Goal: Task Accomplishment & Management: Complete application form

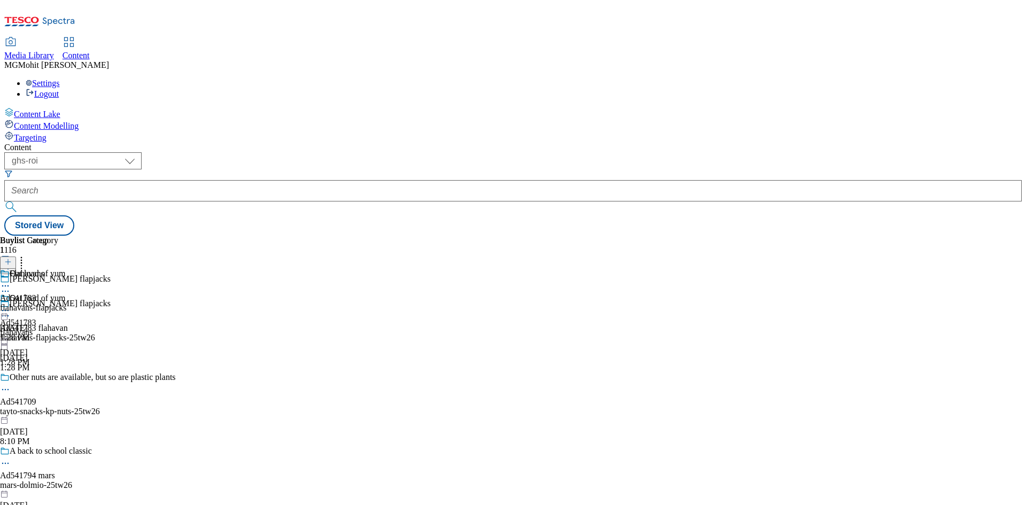
click at [12, 264] on icon at bounding box center [7, 267] width 7 height 7
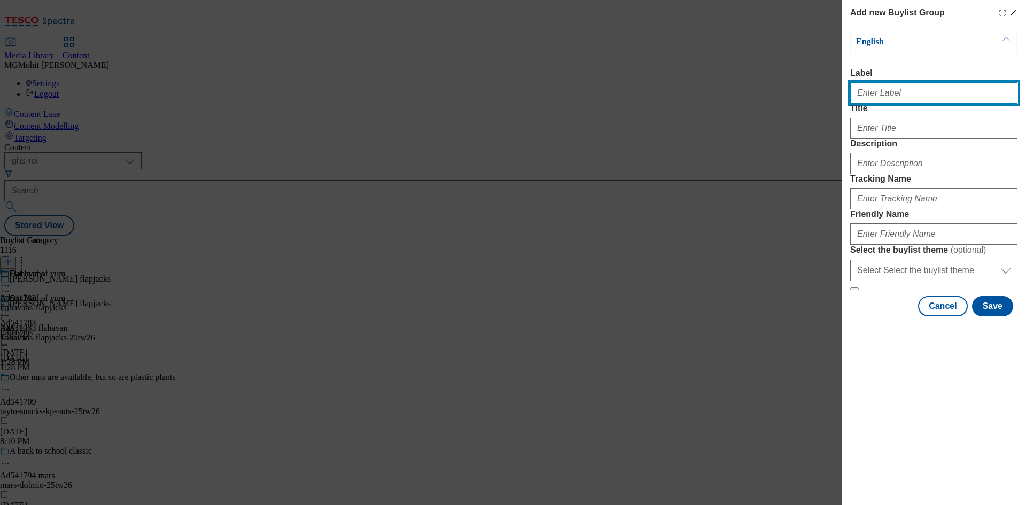
click at [886, 98] on input "Label" at bounding box center [933, 92] width 167 height 21
paste input "Ad541804 coca-cola"
type input "Ad541804 coca-cola"
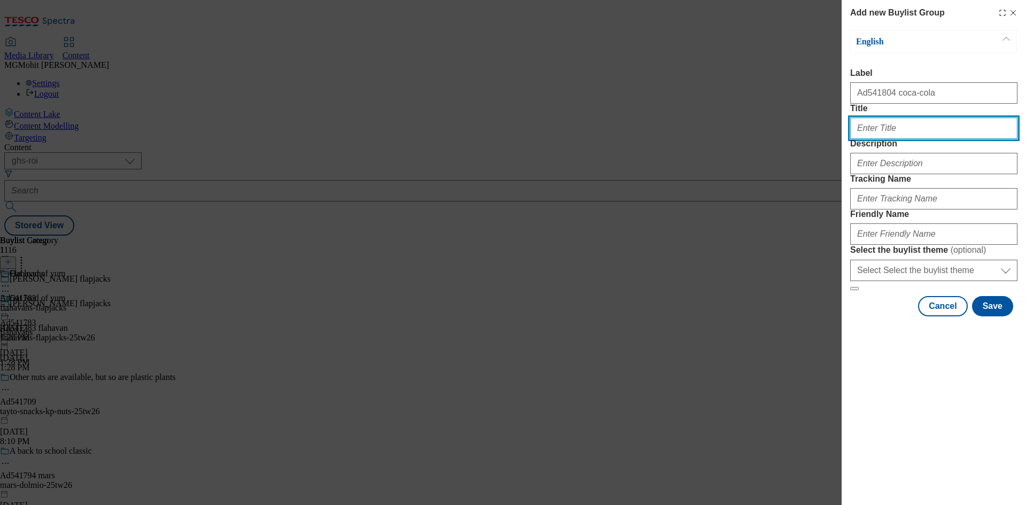
paste input "Grab a Fanta for a chance to win a trip to [GEOGRAPHIC_DATA]"
type input "Grab a Fanta for a chance to win a trip to [GEOGRAPHIC_DATA]"
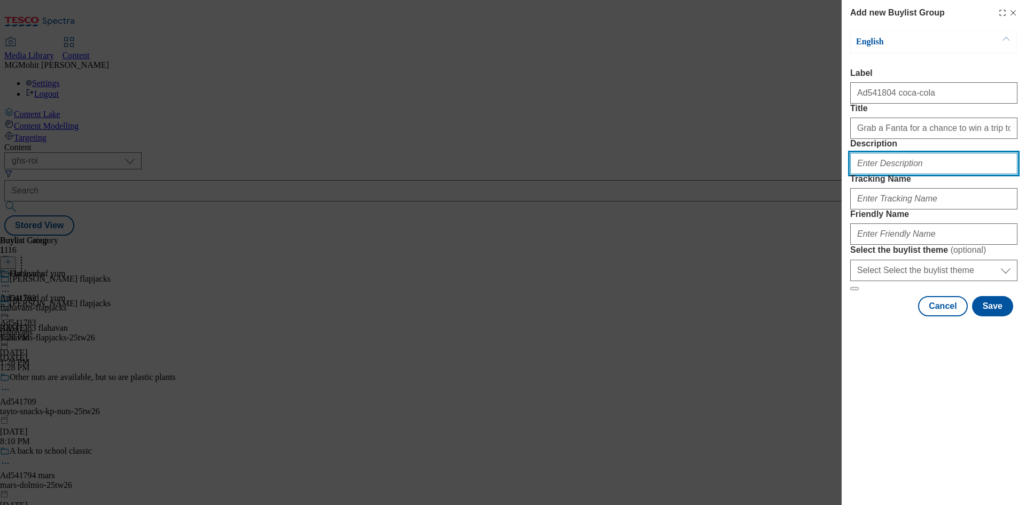
click at [905, 174] on input "Description" at bounding box center [933, 163] width 167 height 21
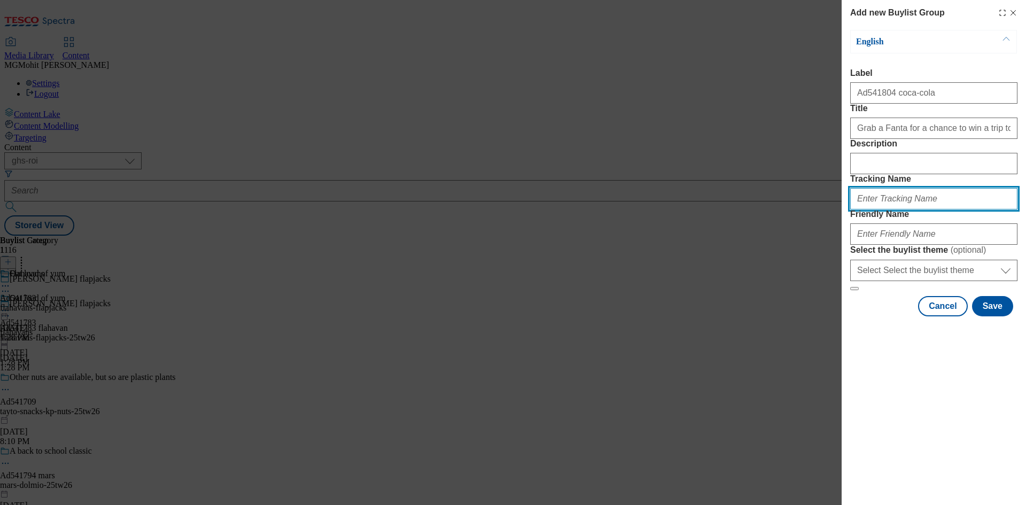
paste input "DH_AD541804"
type input "DH_AD541804"
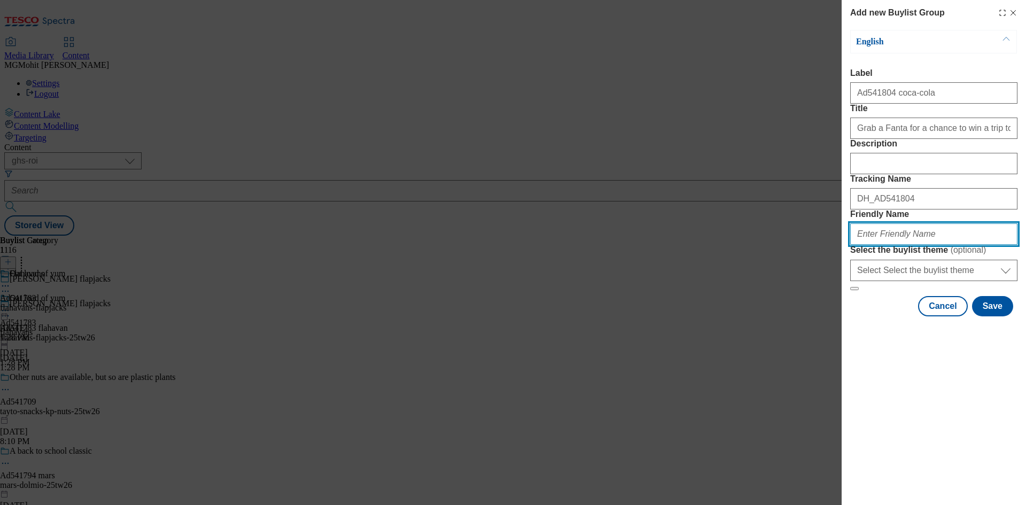
drag, startPoint x: 891, startPoint y: 313, endPoint x: 888, endPoint y: 307, distance: 6.0
click at [891, 245] on input "Friendly Name" at bounding box center [933, 233] width 167 height 21
paste input "coca-cola-fanta-25tw29"
type input "coca-cola-fanta-25tw29"
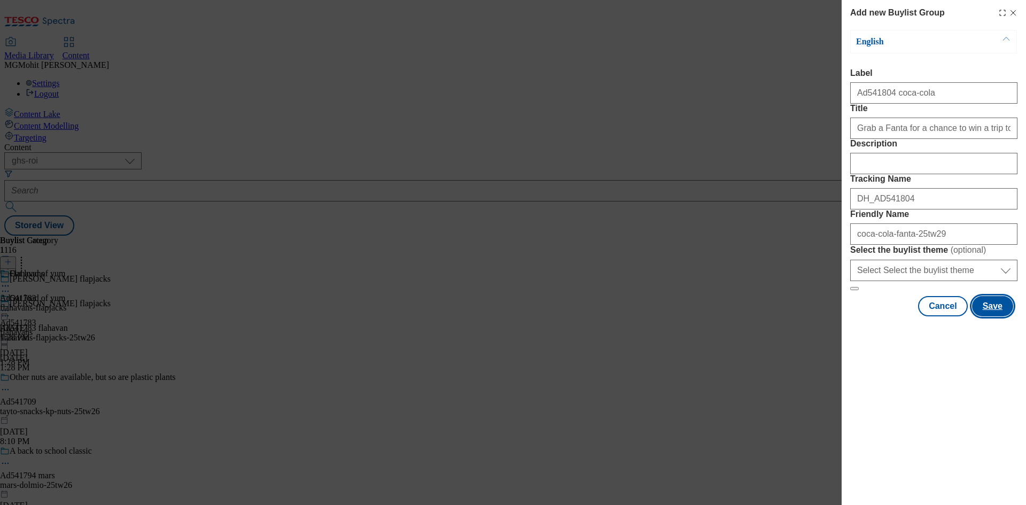
click at [1001, 316] on button "Save" at bounding box center [992, 306] width 41 height 20
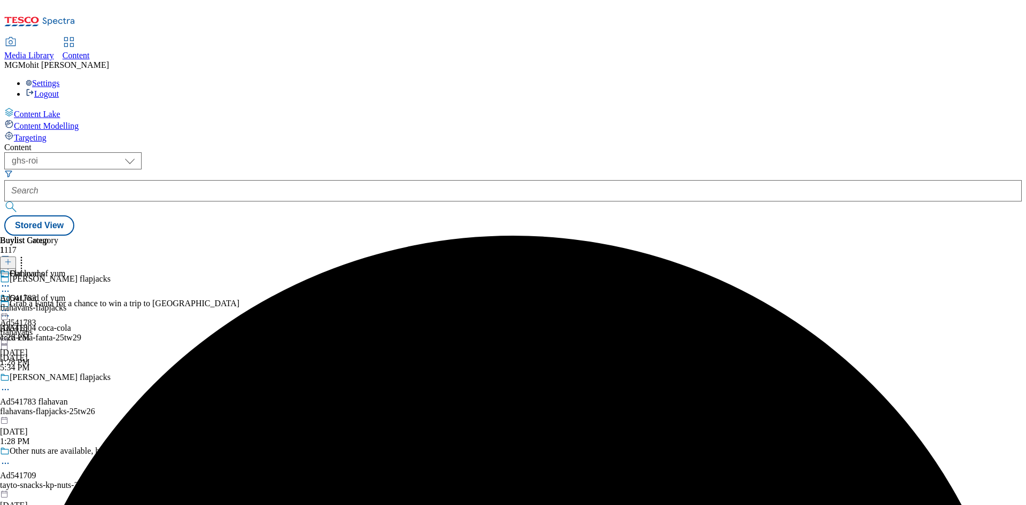
click at [239, 333] on div "coca-cola-fanta-25tw29" at bounding box center [119, 338] width 239 height 10
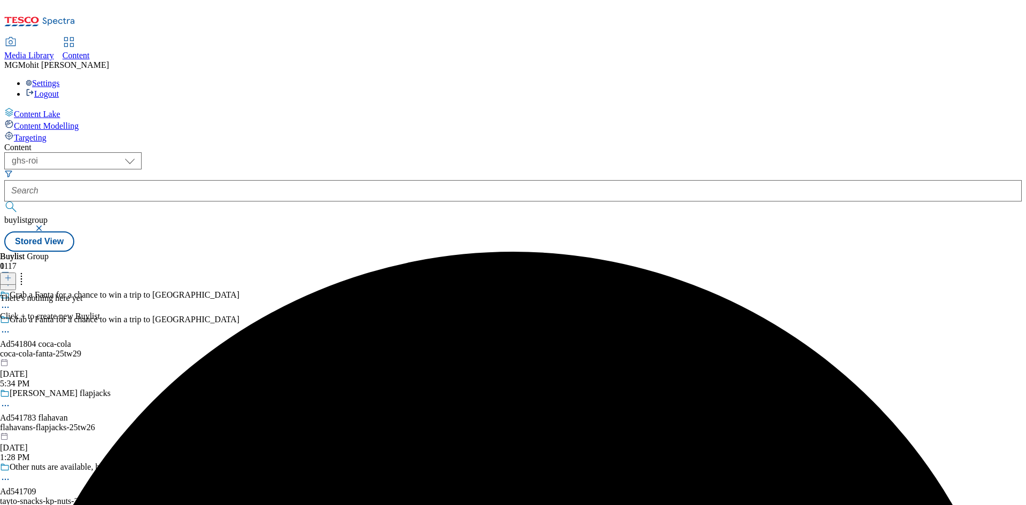
click at [12, 274] on icon at bounding box center [7, 277] width 7 height 7
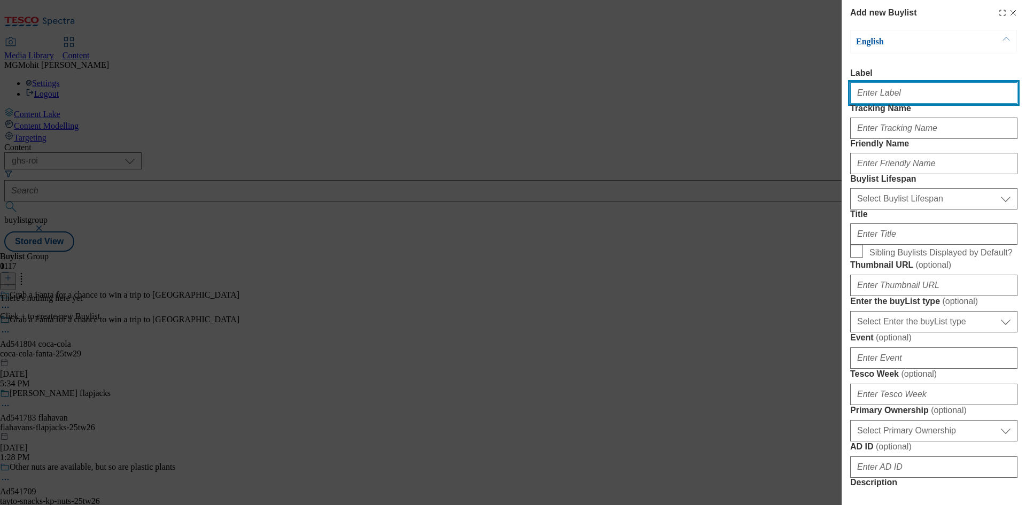
click at [886, 92] on input "Label" at bounding box center [933, 92] width 167 height 21
paste input "Ad541804"
type input "Ad541804"
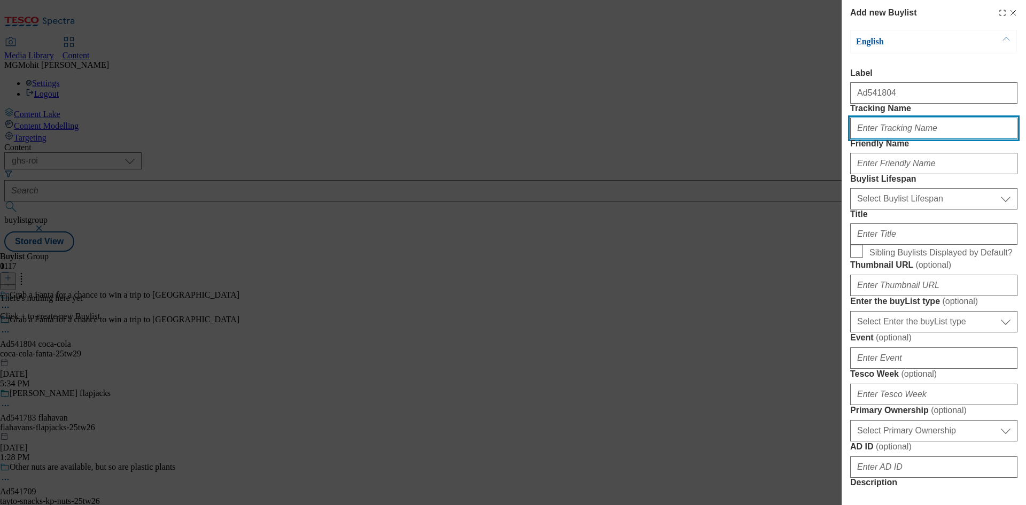
paste input "DH_AD541804"
type input "DH_AD541804"
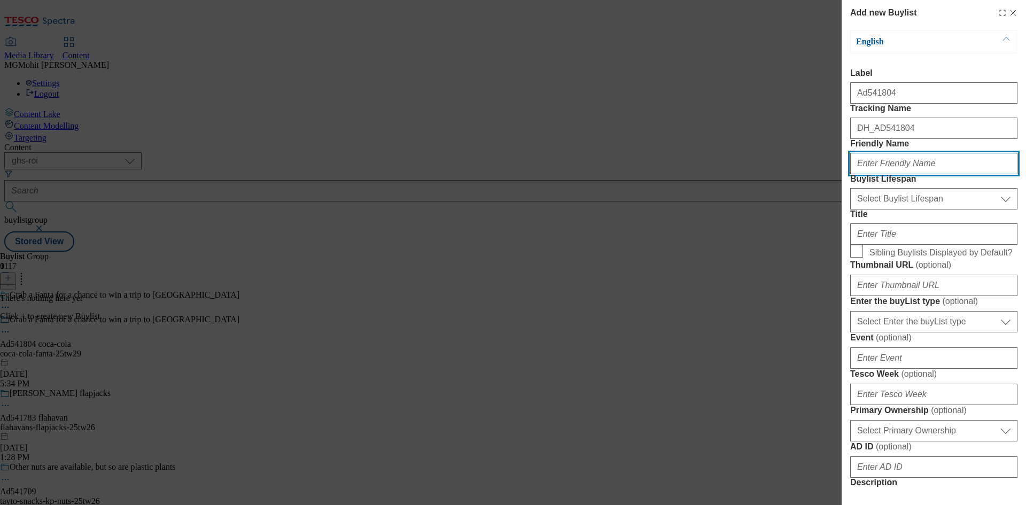
paste input "coca-cola"
type input "coca-cola"
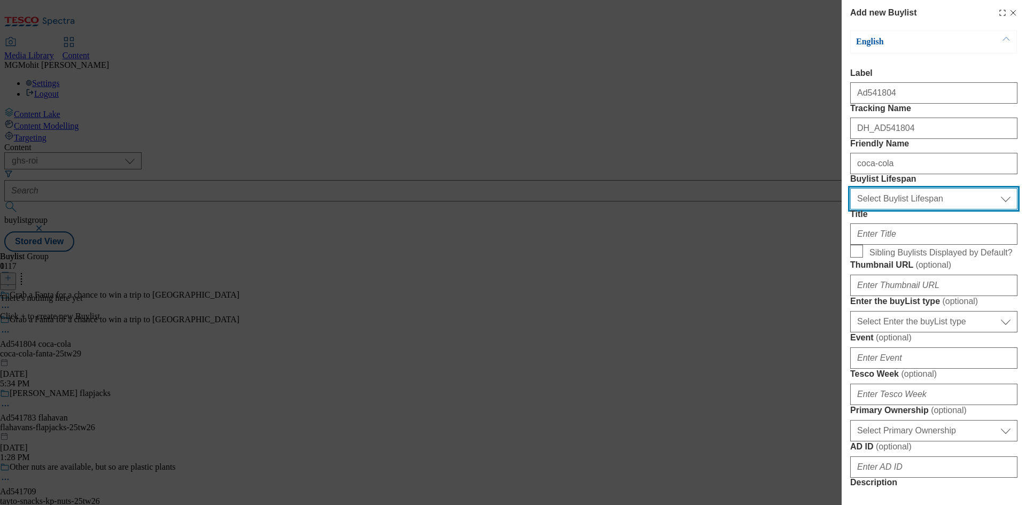
click at [888, 210] on select "Select Buylist Lifespan evergreen seasonal tactical" at bounding box center [933, 198] width 167 height 21
select select "tactical"
click at [850, 210] on select "Select Buylist Lifespan evergreen seasonal tactical" at bounding box center [933, 198] width 167 height 21
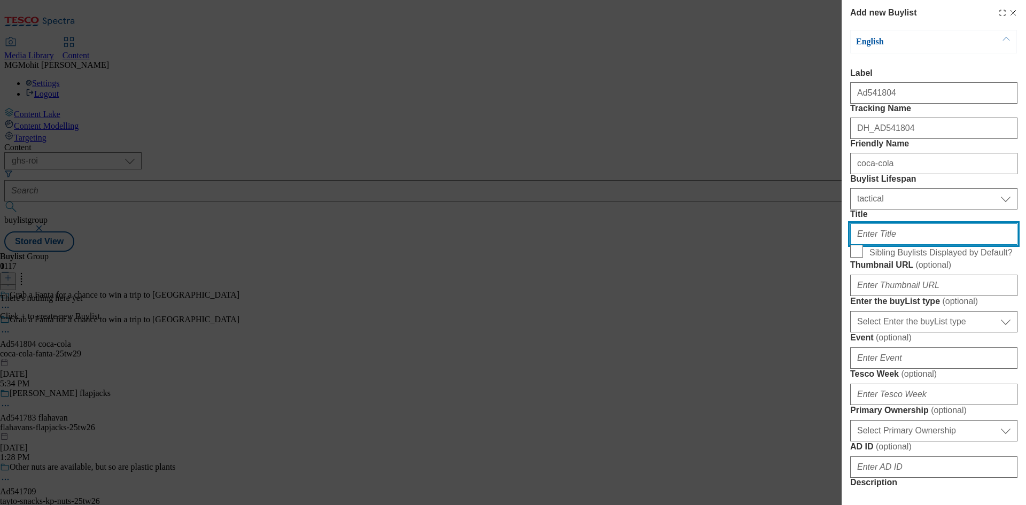
click at [873, 245] on input "Title" at bounding box center [933, 233] width 167 height 21
paste input "And hundreds more prizes"
type input "And hundreds more prizes"
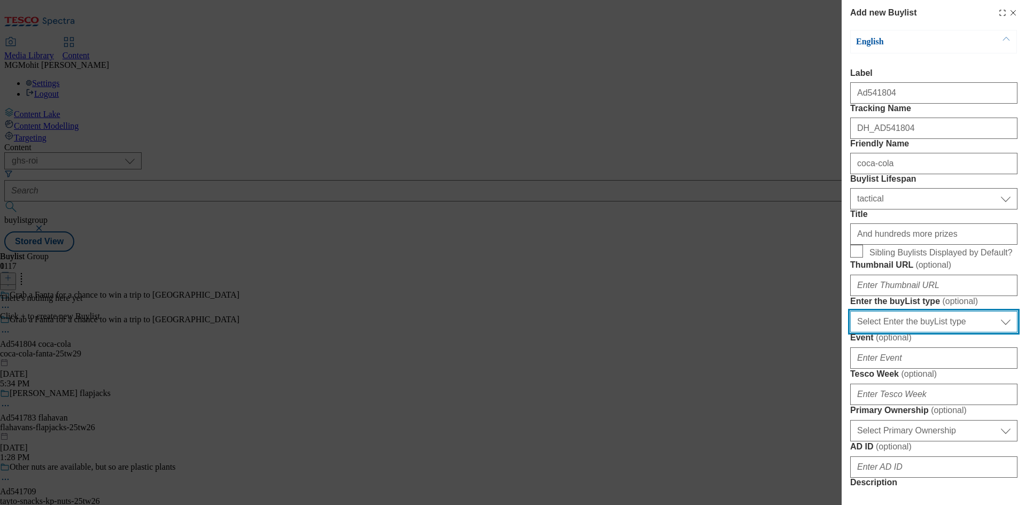
click at [915, 332] on select "Select Enter the buyList type event supplier funded long term >4 weeks supplier…" at bounding box center [933, 321] width 167 height 21
select select "supplier funded short term 1-3 weeks"
click at [850, 332] on select "Select Enter the buyList type event supplier funded long term >4 weeks supplier…" at bounding box center [933, 321] width 167 height 21
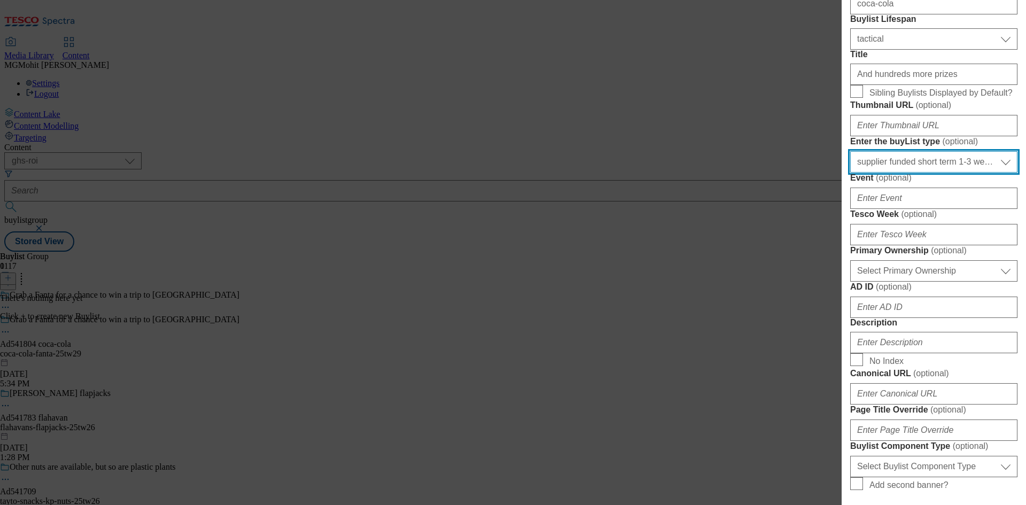
scroll to position [160, 0]
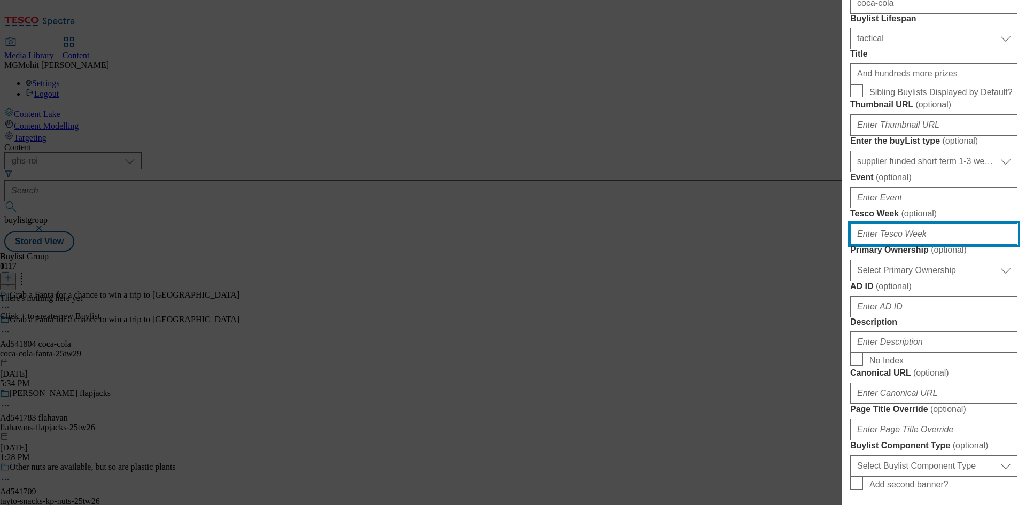
click at [879, 245] on input "Tesco Week ( optional )" at bounding box center [933, 233] width 167 height 21
type input "29"
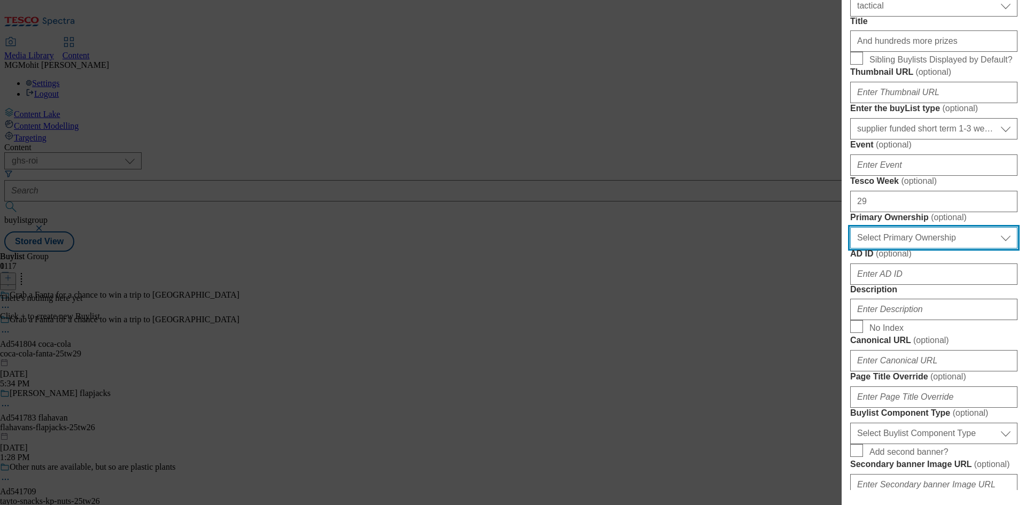
scroll to position [267, 0]
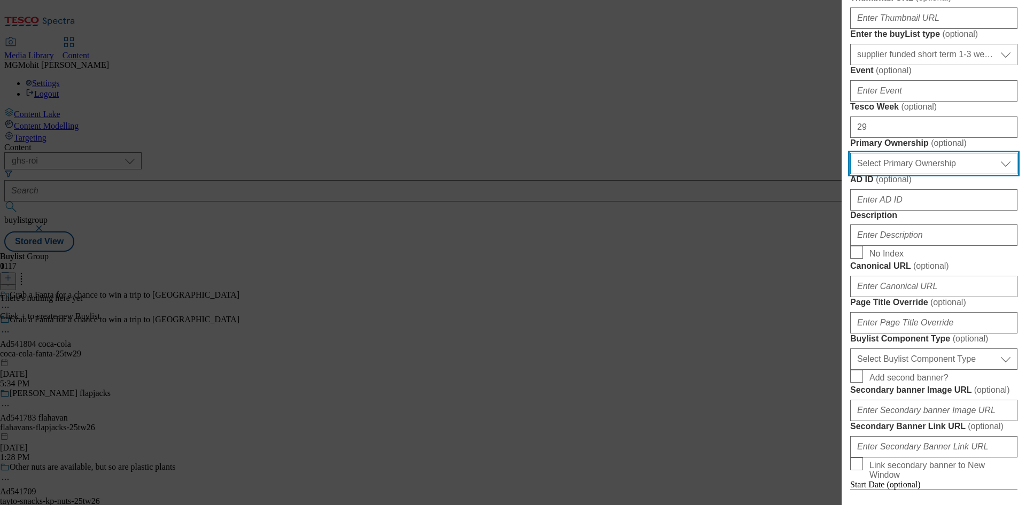
drag, startPoint x: 912, startPoint y: 337, endPoint x: 904, endPoint y: 349, distance: 14.5
click at [912, 174] on select "Select Primary Ownership [PERSON_NAME]" at bounding box center [933, 163] width 167 height 21
select select "dunnhumby"
click at [850, 174] on select "Select Primary Ownership [PERSON_NAME]" at bounding box center [933, 163] width 167 height 21
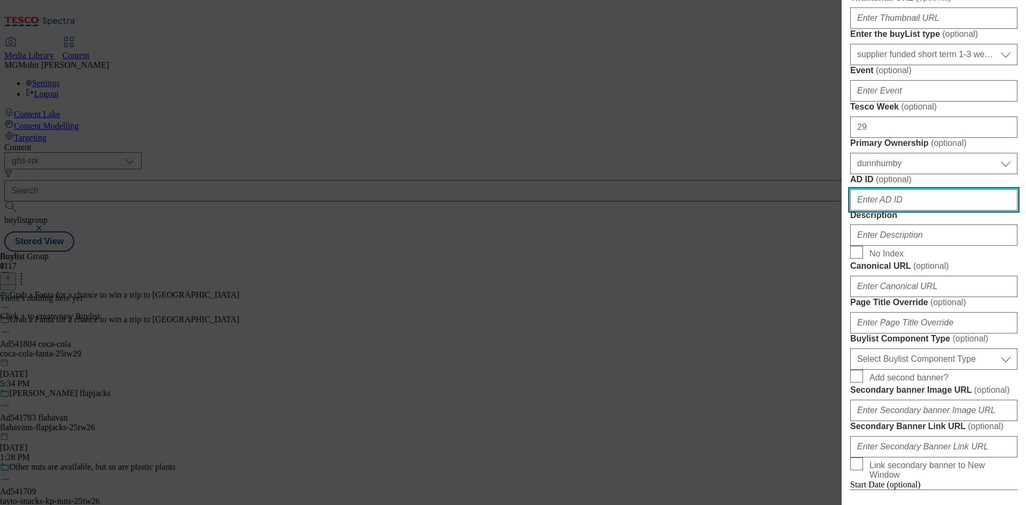
click at [886, 211] on input "AD ID ( optional )" at bounding box center [933, 199] width 167 height 21
paste input "541804"
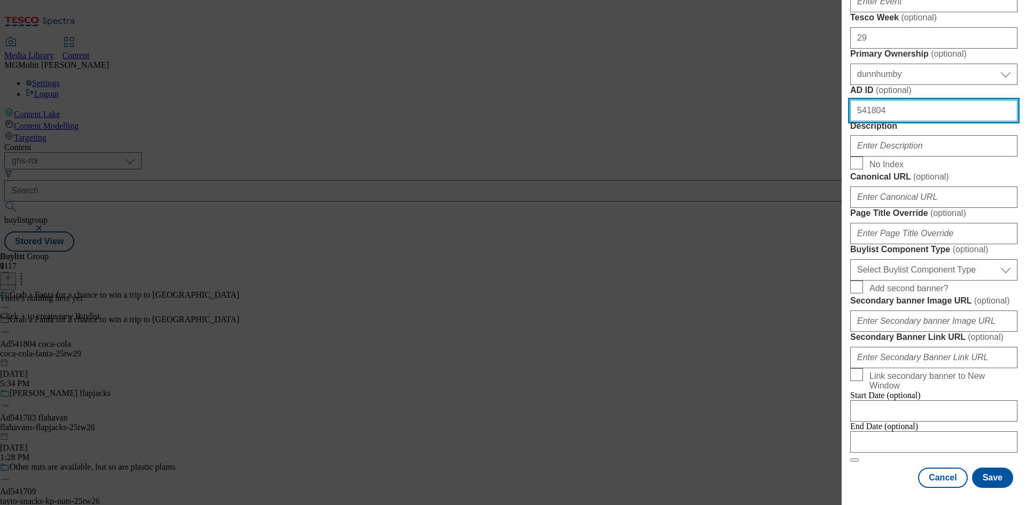
type input "541804"
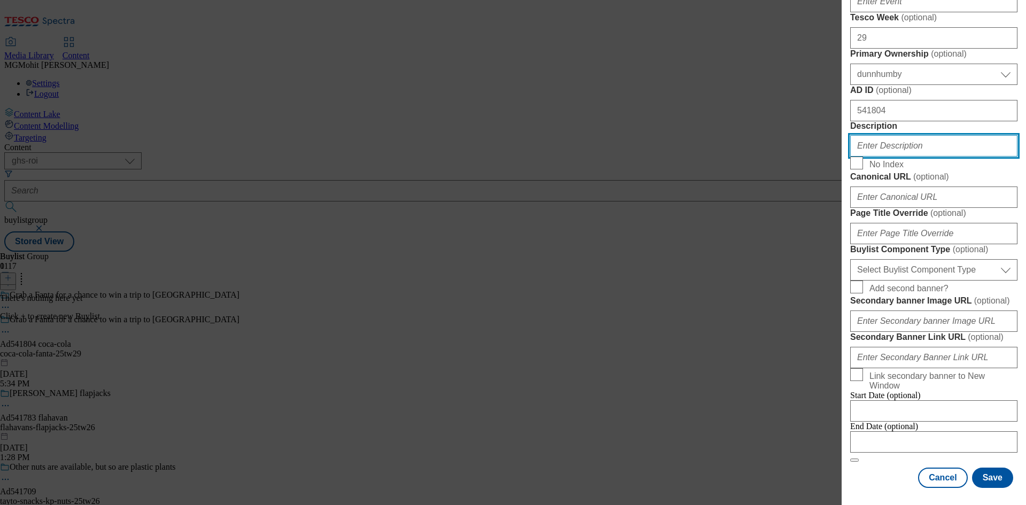
click at [888, 157] on input "Description" at bounding box center [933, 145] width 167 height 21
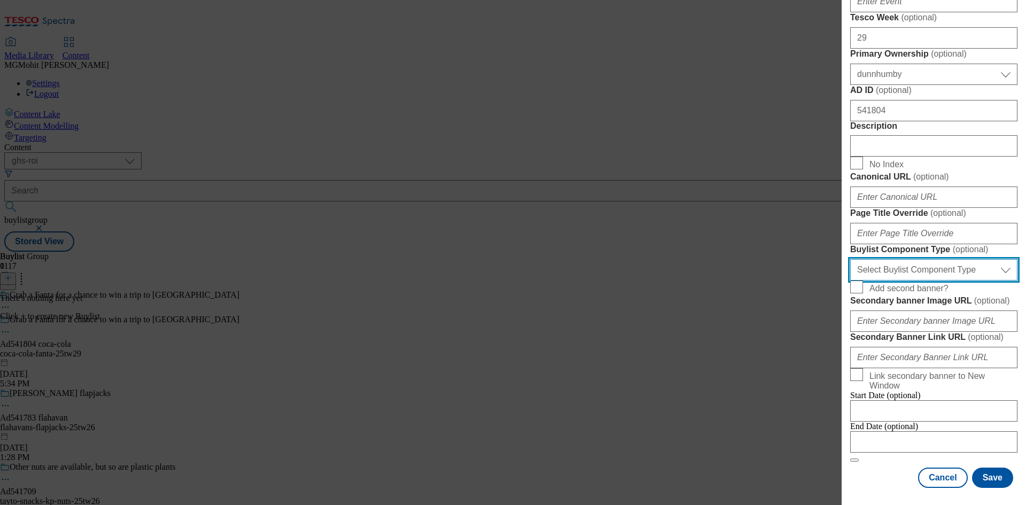
drag, startPoint x: 898, startPoint y: 259, endPoint x: 894, endPoint y: 275, distance: 15.8
click at [898, 259] on select "Select Buylist Component Type Banner Competition Header Meal" at bounding box center [933, 269] width 167 height 21
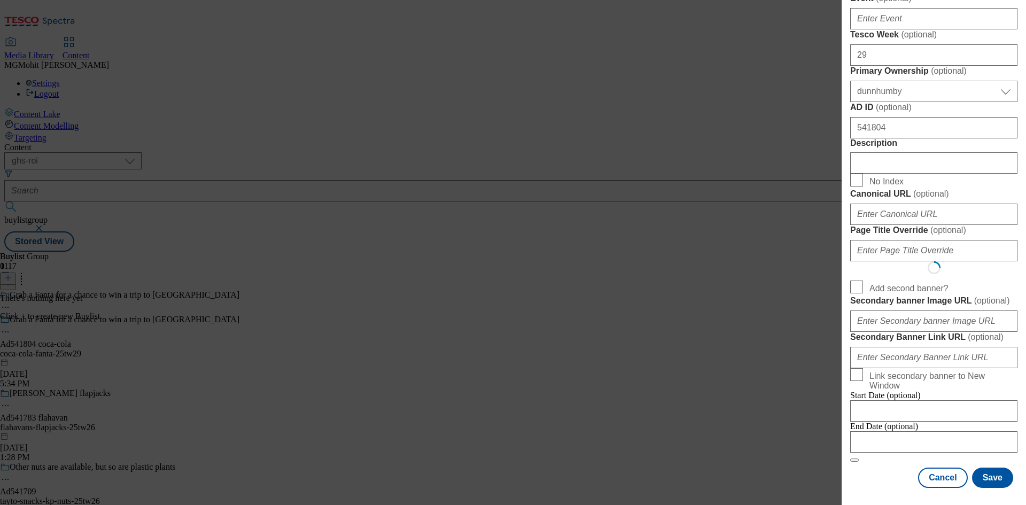
select select "Banner"
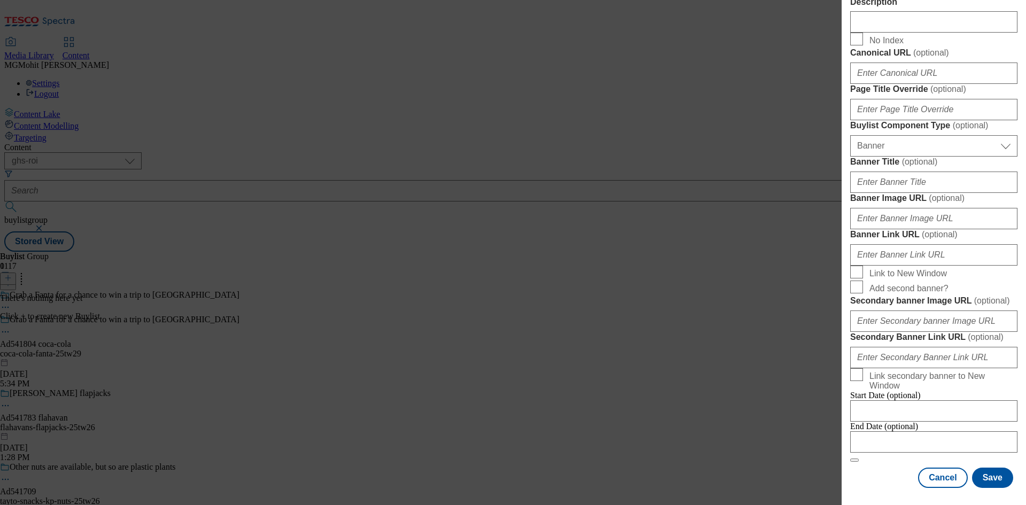
scroll to position [937, 0]
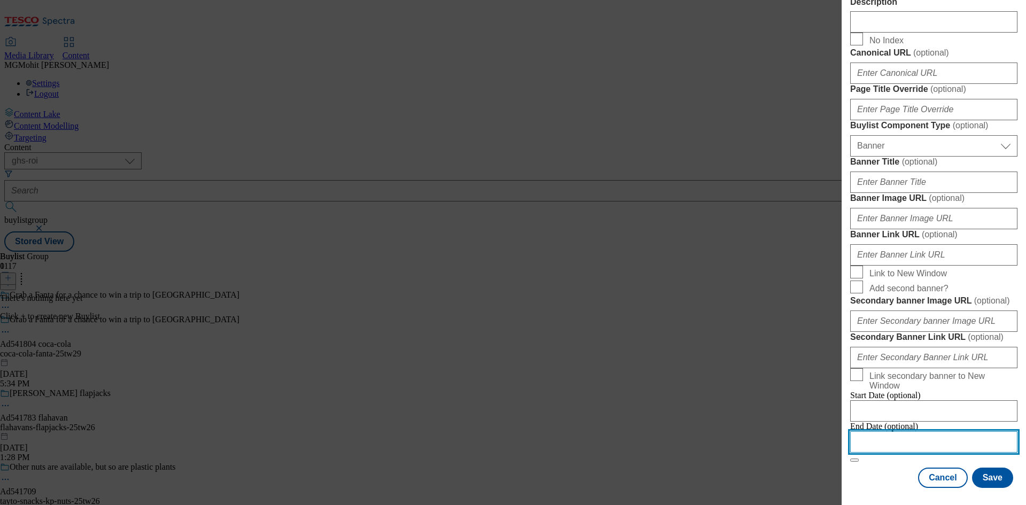
click at [891, 438] on input "Modal" at bounding box center [933, 441] width 167 height 21
select select "2025"
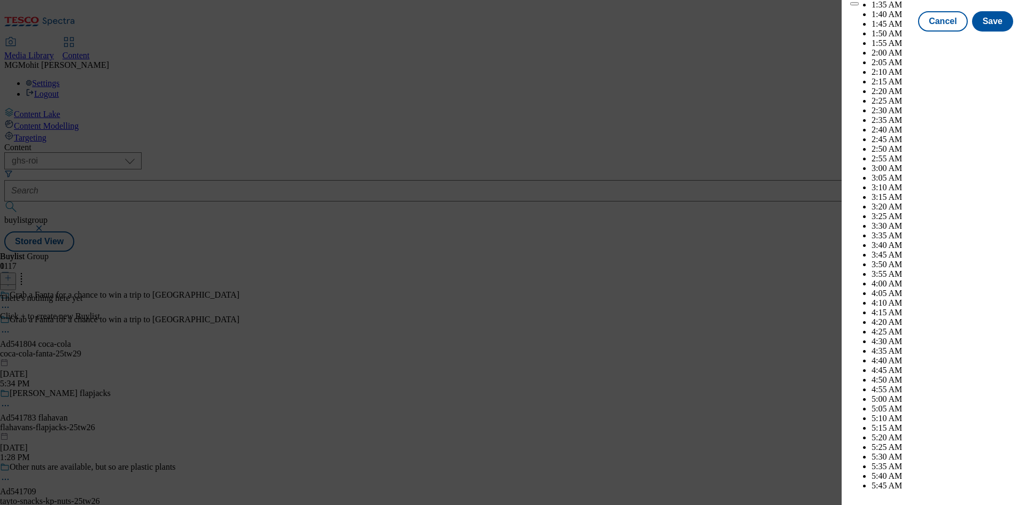
scroll to position [4147, 0]
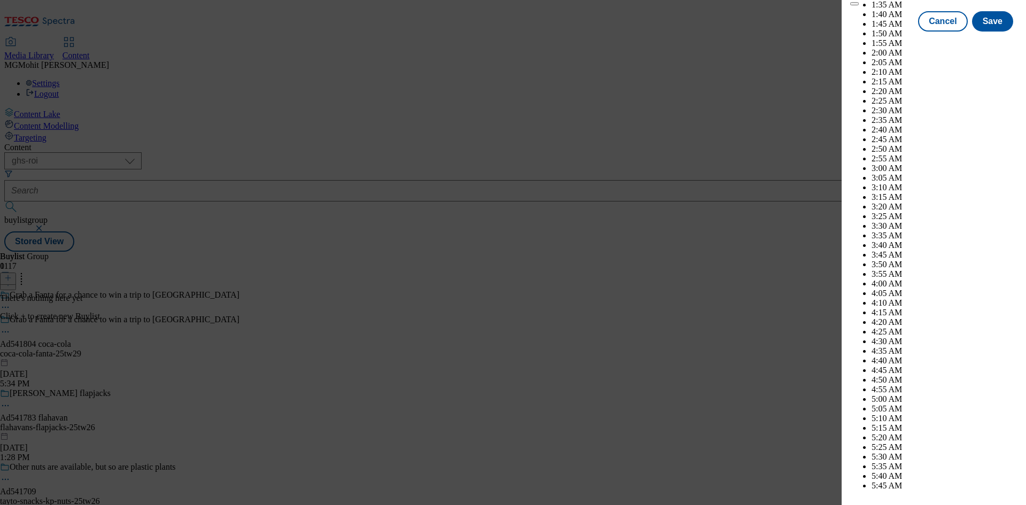
select select "December"
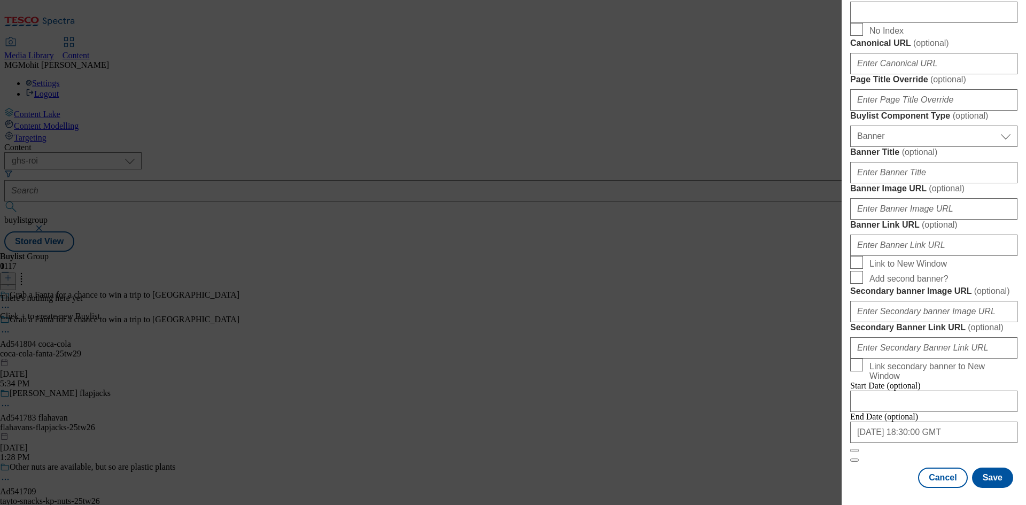
click at [905, 461] on form "Label Ad541804 Tracking Name DH_AD541804 Friendly Name coca-cola Buylist Lifesp…" at bounding box center [933, 20] width 167 height 884
click at [977, 476] on button "Save" at bounding box center [992, 478] width 41 height 20
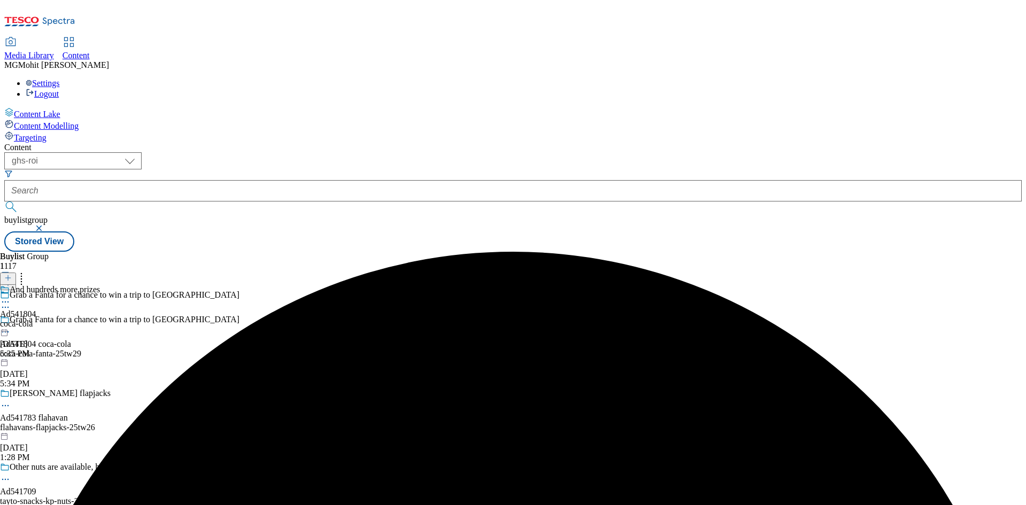
click at [100, 319] on div "coca-cola" at bounding box center [50, 324] width 100 height 10
click at [134, 252] on header "Buylist Category 0" at bounding box center [67, 268] width 134 height 33
click at [12, 274] on icon at bounding box center [7, 277] width 7 height 7
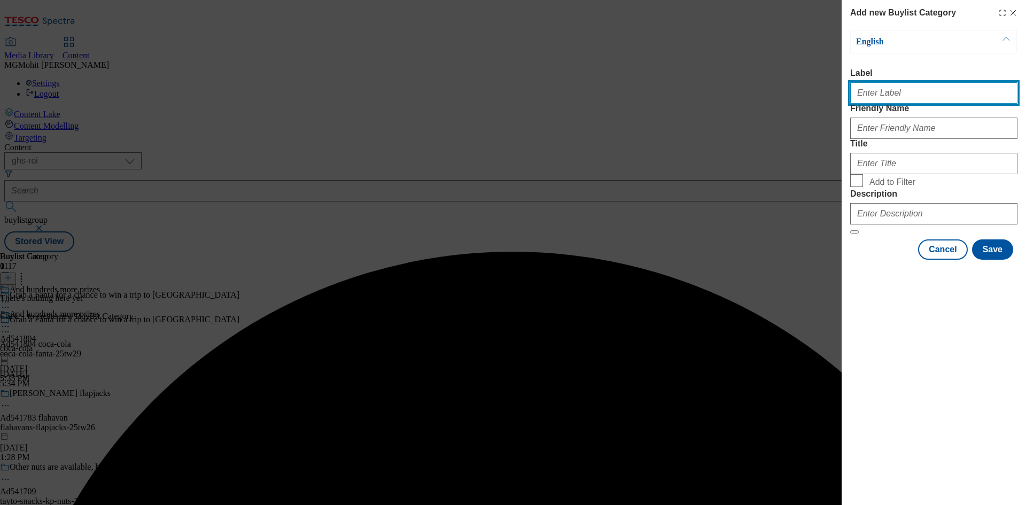
click at [889, 99] on input "Label" at bounding box center [933, 92] width 167 height 21
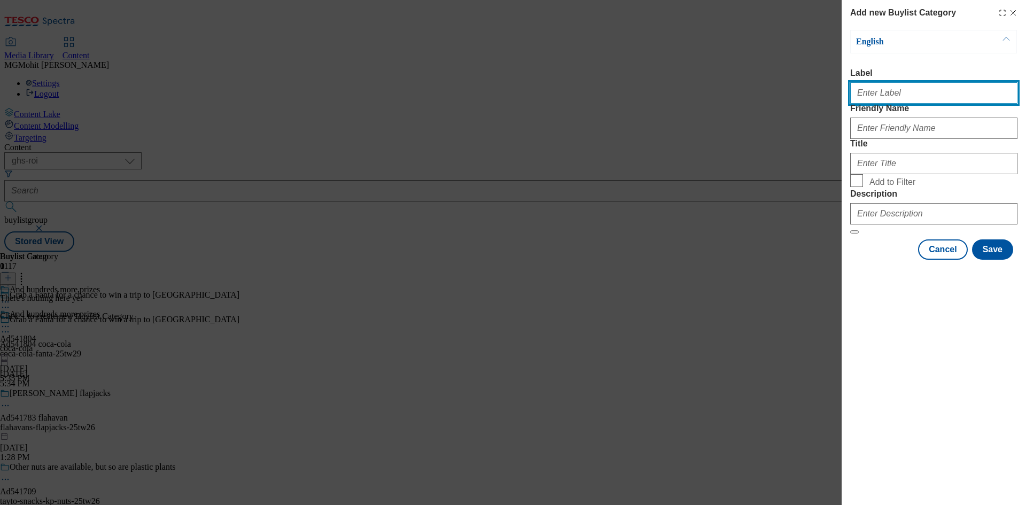
paste input "Ad541804"
type input "Ad541804"
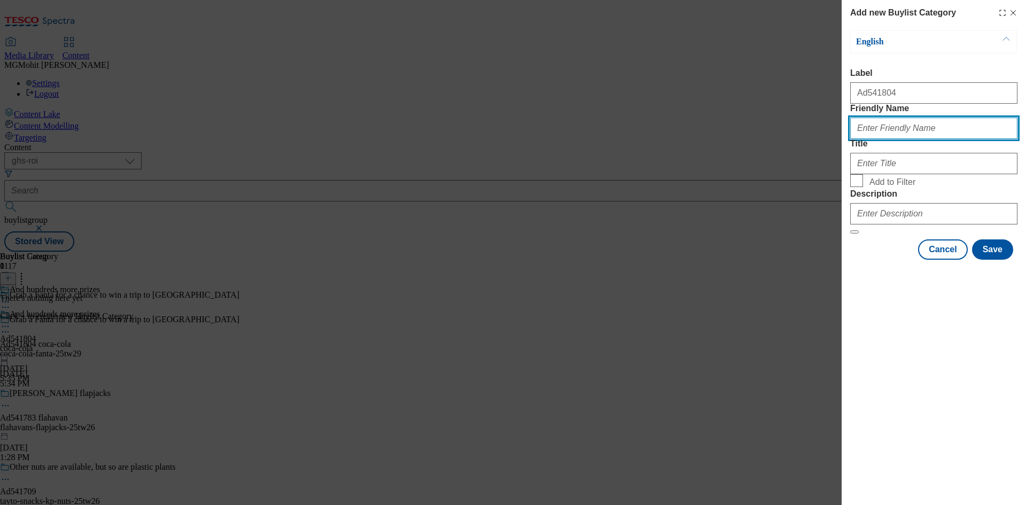
paste input "coca-cola-fanta"
type input "coca-cola-fanta"
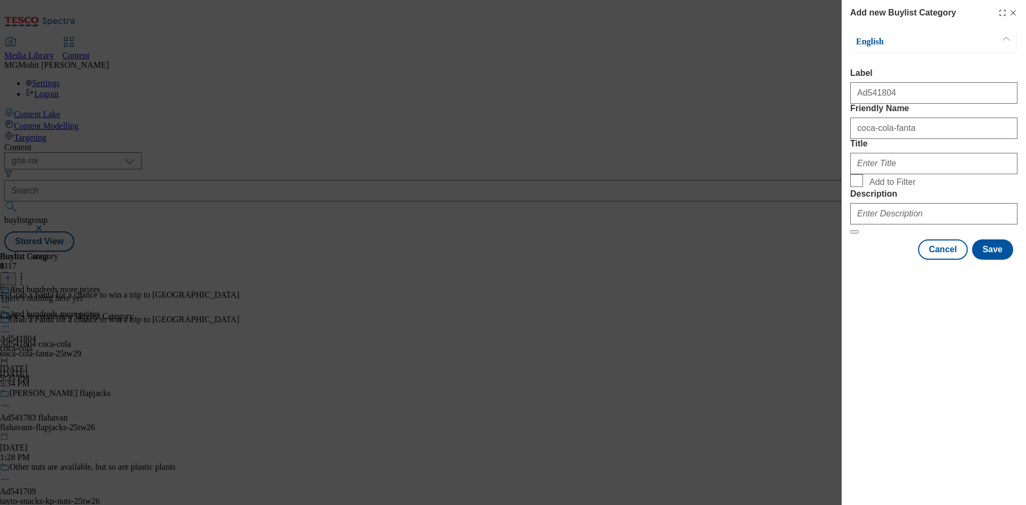
click at [875, 174] on div "Modal" at bounding box center [933, 162] width 167 height 26
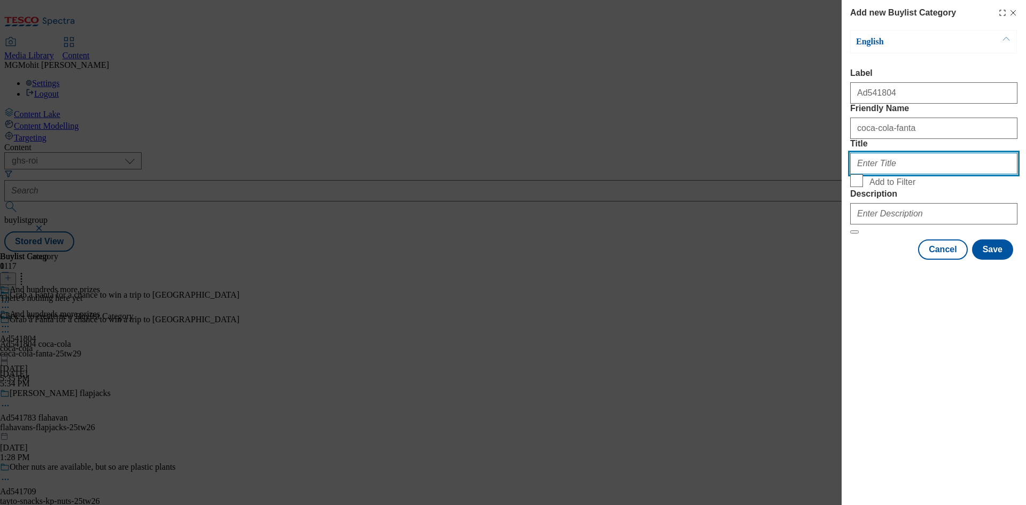
click at [876, 174] on input "Title" at bounding box center [933, 163] width 167 height 21
paste input "Coca Cola"
type input "Coca Cola"
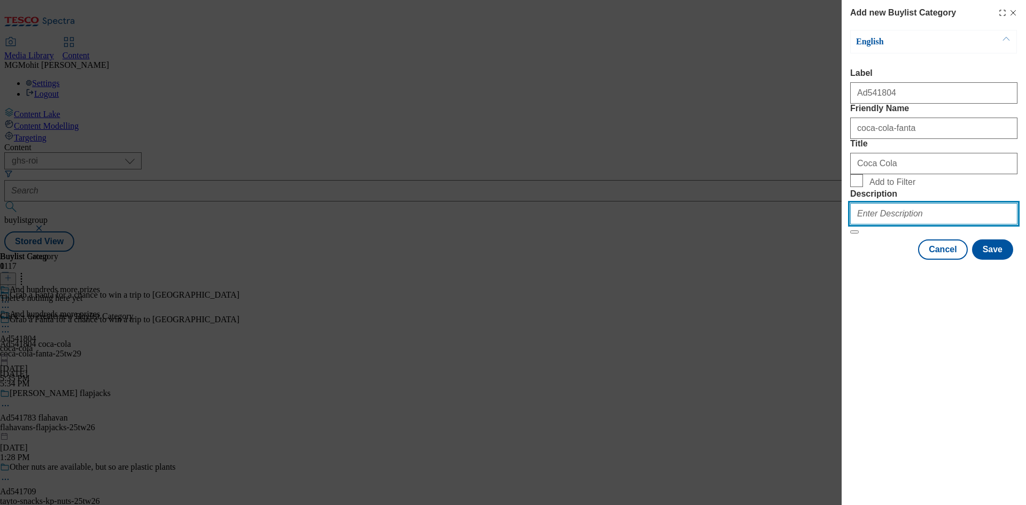
click at [880, 225] on input "Description" at bounding box center [933, 213] width 167 height 21
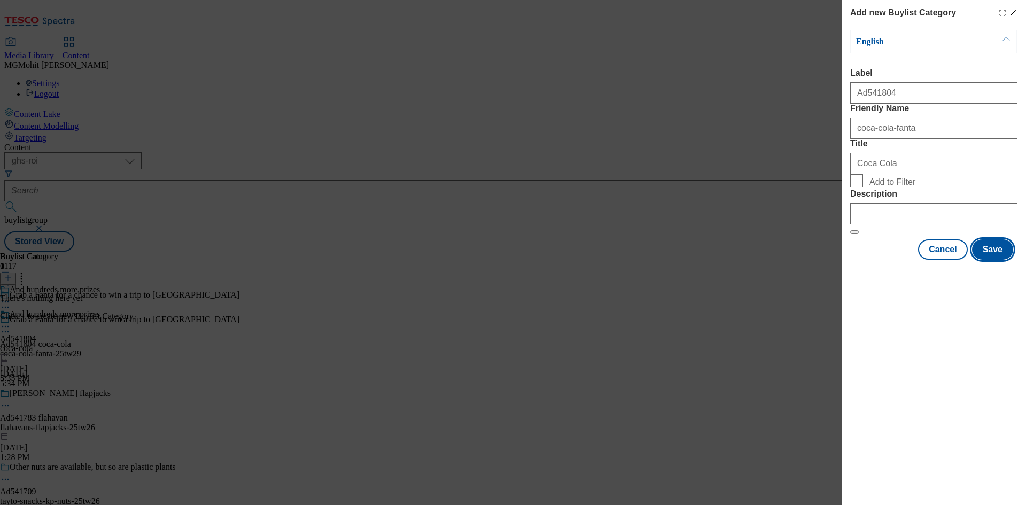
click at [1002, 260] on button "Save" at bounding box center [992, 249] width 41 height 20
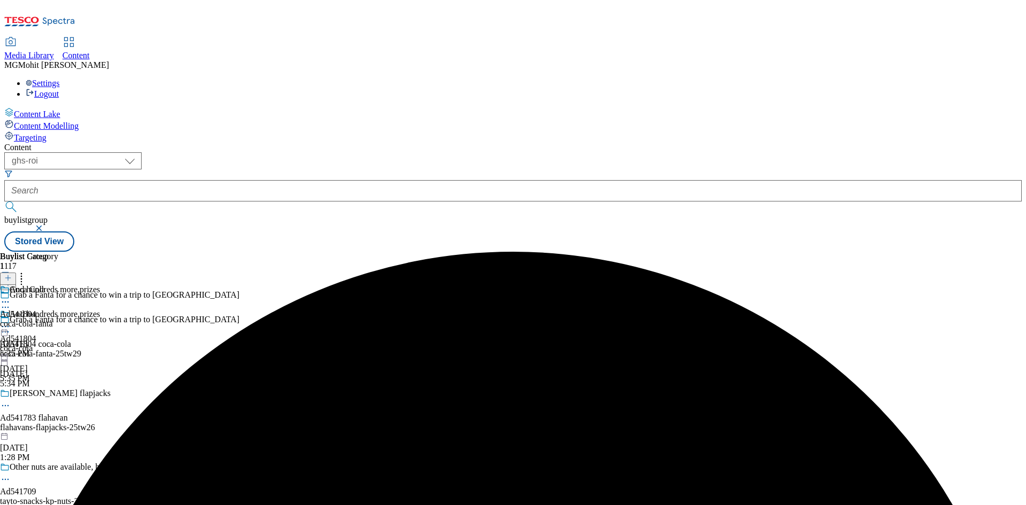
click at [58, 319] on div "coca-cola-fanta" at bounding box center [29, 324] width 58 height 10
click at [12, 274] on icon at bounding box center [7, 277] width 7 height 7
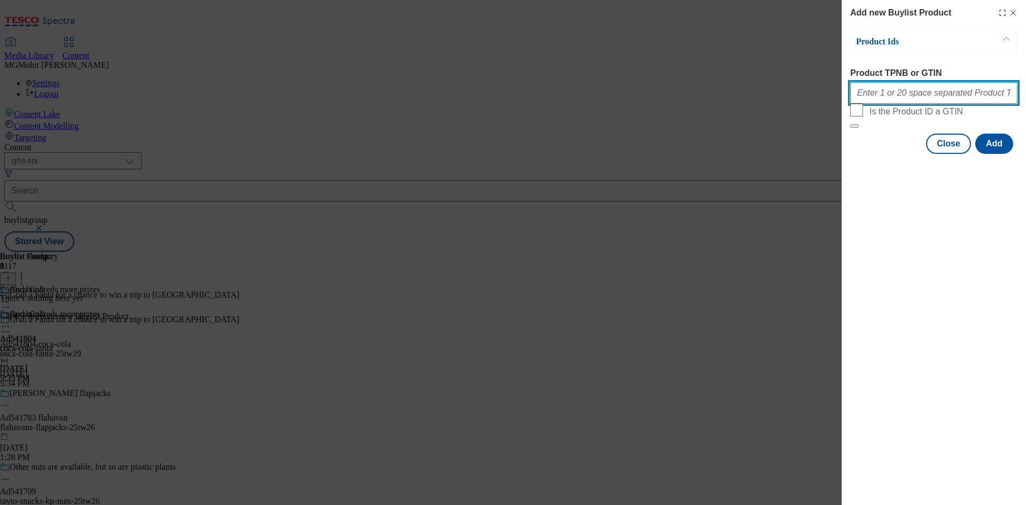
click at [873, 98] on input "Product TPNB or GTIN" at bounding box center [933, 92] width 167 height 21
paste input "96172801 92603564 92868130 92811571 92601687 92380647 92053557 92922065 9286450…"
type input "96172801 92603564 92868130 92811571 92601687 92380647 92053557 92922065 9286450…"
click at [1001, 154] on button "Add" at bounding box center [995, 144] width 38 height 20
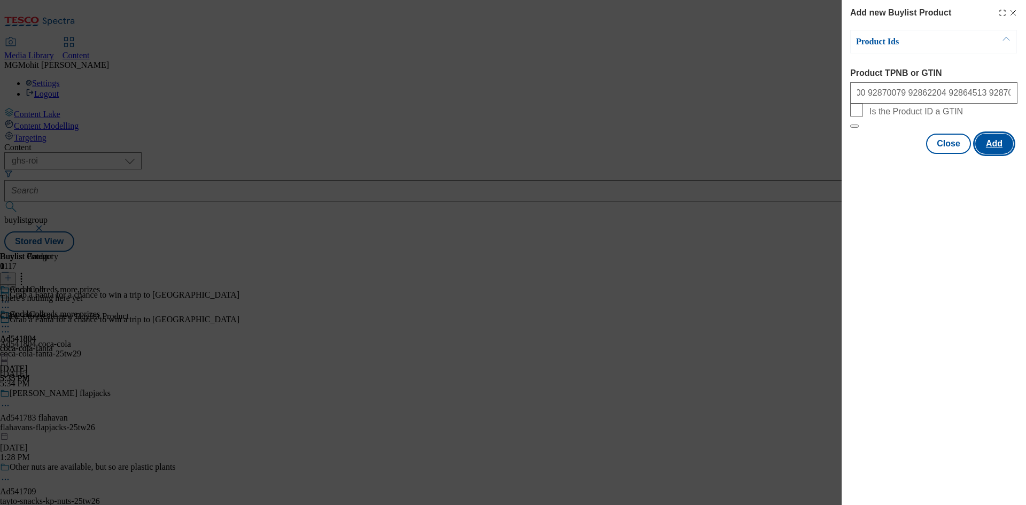
scroll to position [0, 0]
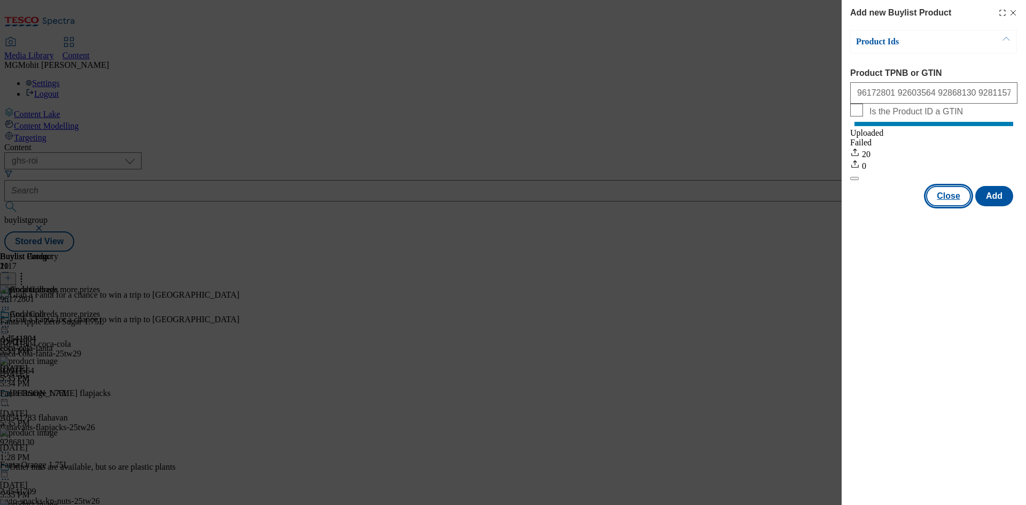
click at [951, 206] on button "Close" at bounding box center [948, 196] width 45 height 20
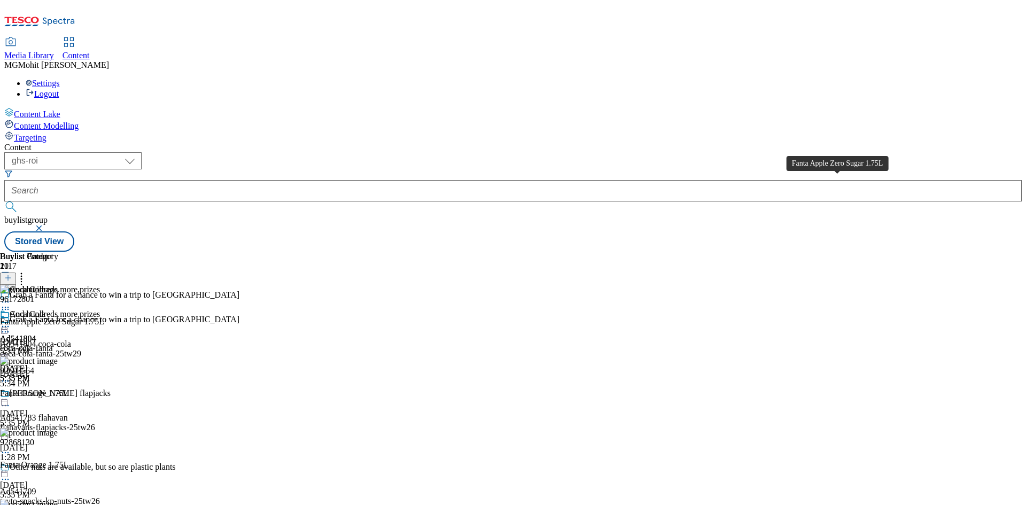
click at [104, 317] on div "Fanta Apple Zero Sugar 1.75L" at bounding box center [52, 322] width 104 height 10
click at [11, 321] on icon at bounding box center [5, 326] width 11 height 11
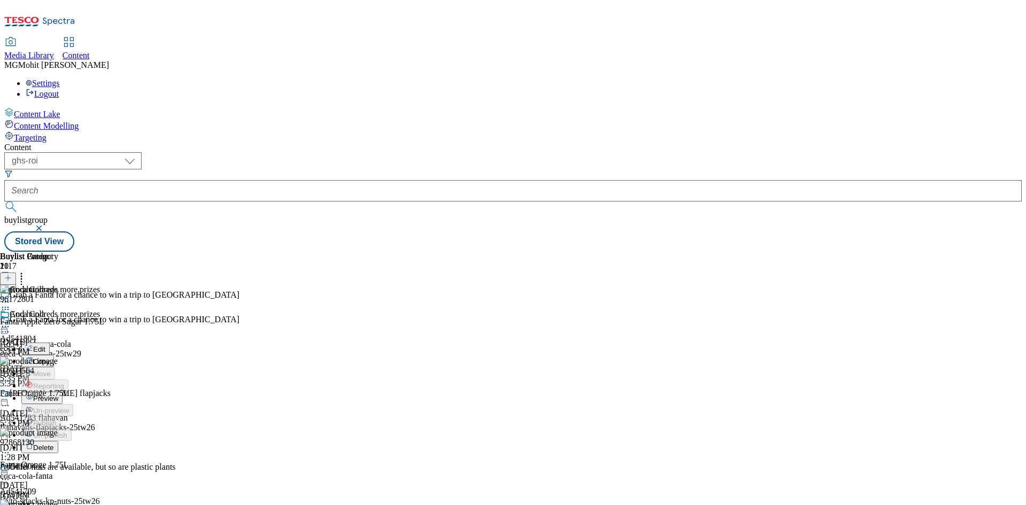
click at [45, 345] on span "Edit" at bounding box center [39, 349] width 12 height 8
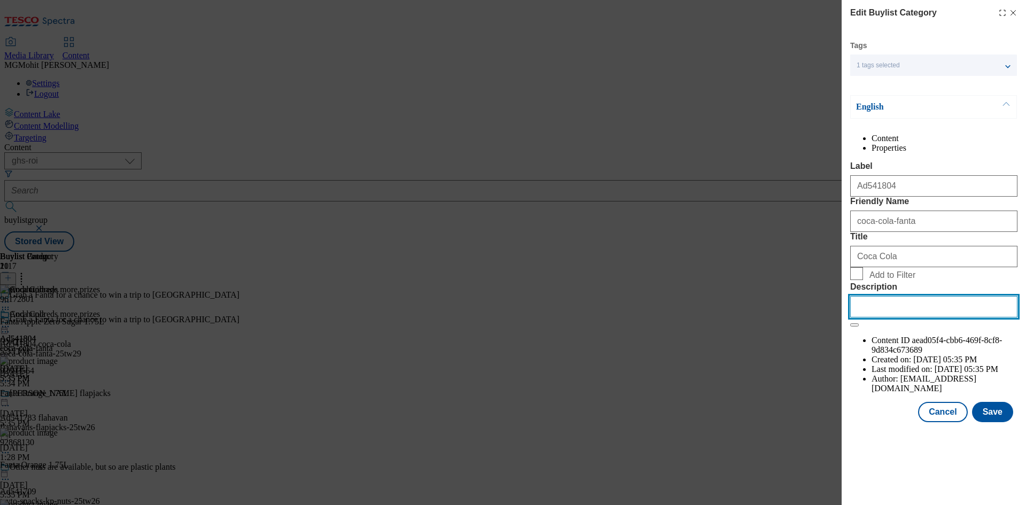
click at [876, 318] on input "Description" at bounding box center [933, 306] width 167 height 21
paste input "Fanta Apple Zero Sugar 1.75L"
type input "Fanta Apple Zero Sugar 1.75L"
click at [995, 422] on button "Save" at bounding box center [992, 412] width 41 height 20
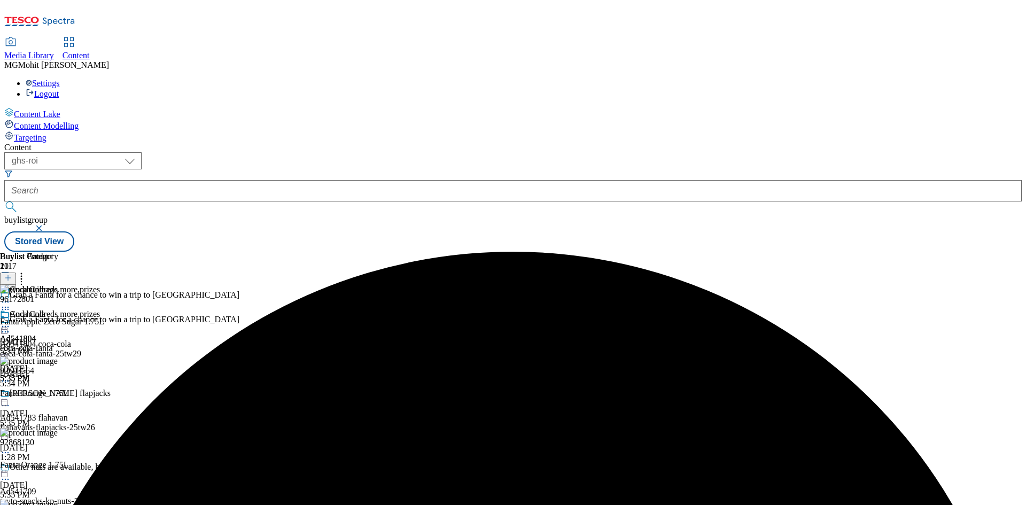
click at [11, 321] on icon at bounding box center [5, 326] width 11 height 11
click at [45, 345] on span "Edit" at bounding box center [39, 349] width 12 height 8
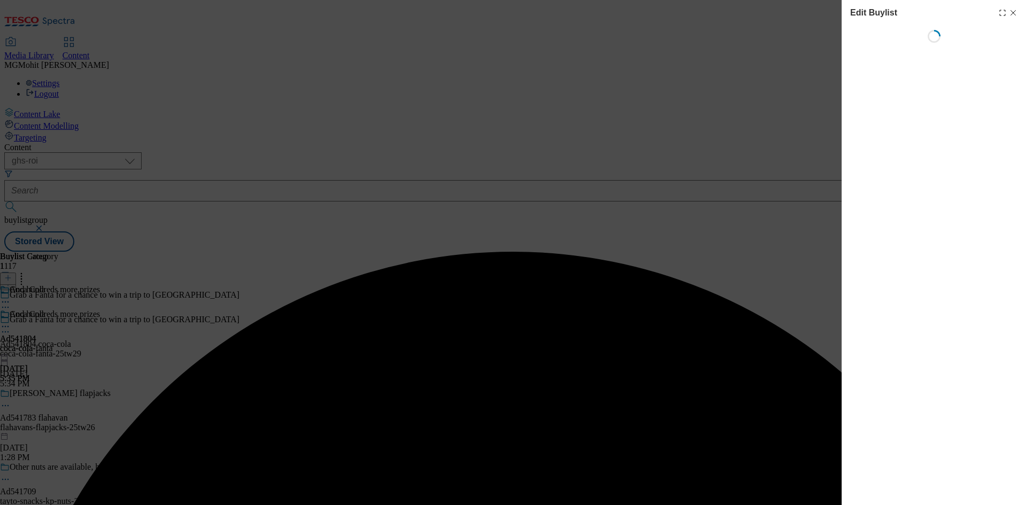
select select "tactical"
select select "supplier funded short term 1-3 weeks"
select select "dunnhumby"
select select "Banner"
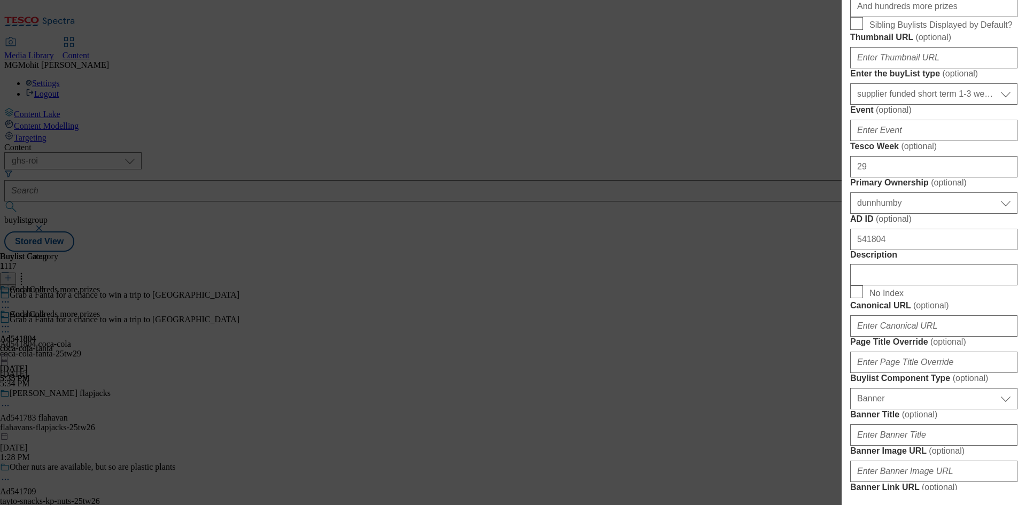
scroll to position [535, 0]
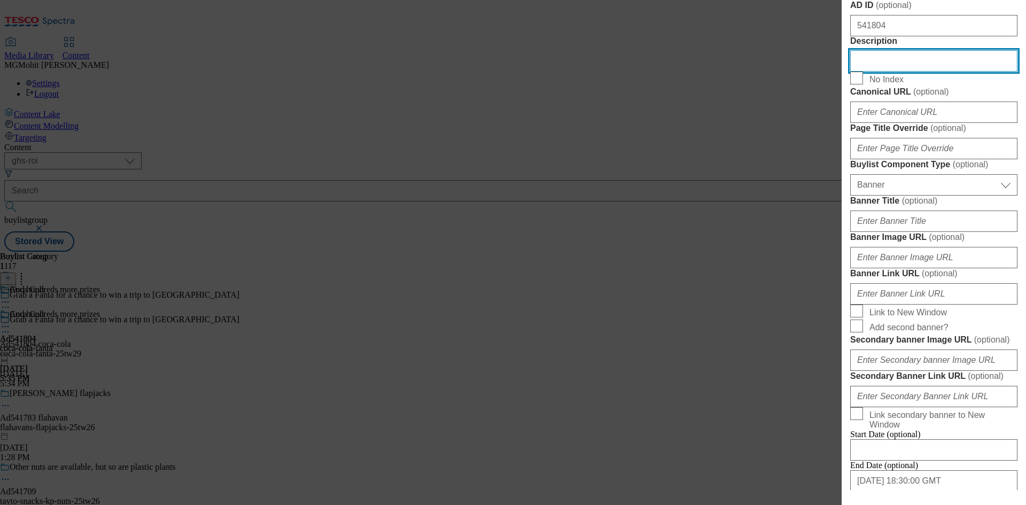
click at [868, 72] on input "Description" at bounding box center [933, 60] width 167 height 21
paste input "Fanta Apple Zero Sugar 1.75L"
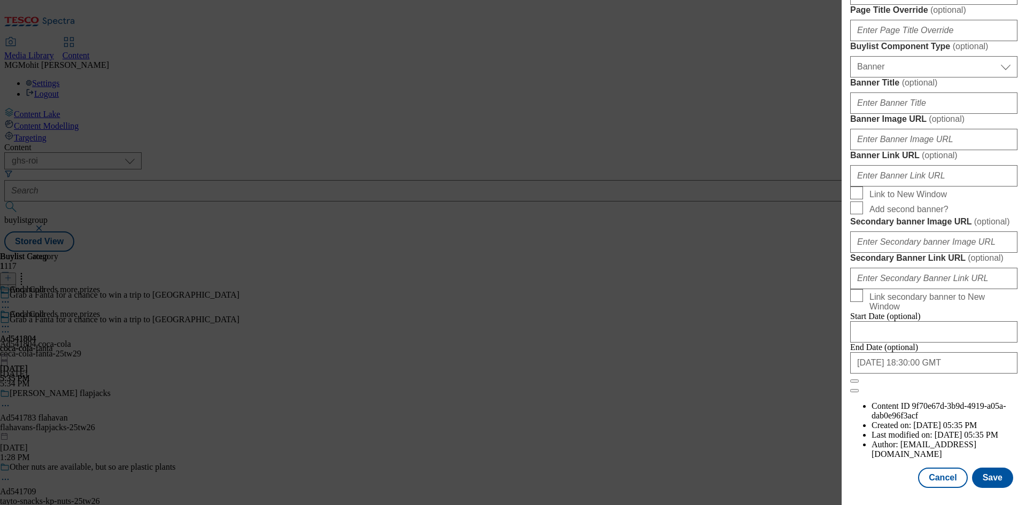
scroll to position [1050, 0]
type input "Fanta Apple Zero Sugar 1.75L"
click at [992, 475] on button "Save" at bounding box center [992, 478] width 41 height 20
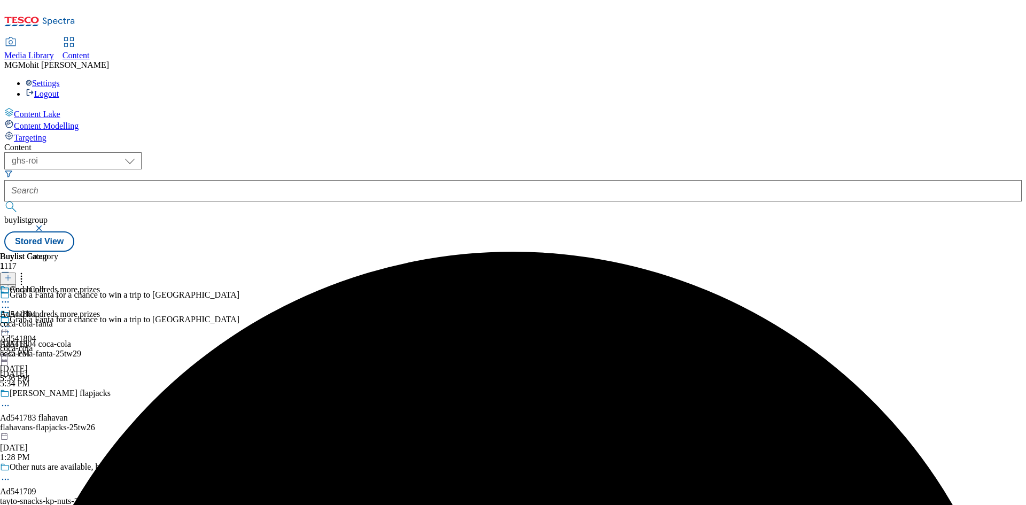
click at [9, 331] on circle at bounding box center [8, 332] width 2 height 2
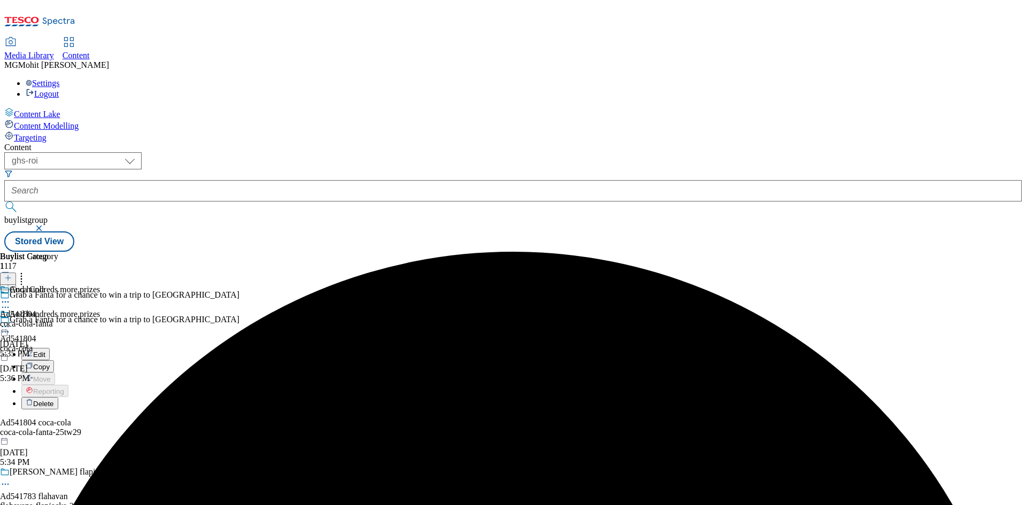
click at [45, 351] on span "Edit" at bounding box center [39, 355] width 12 height 8
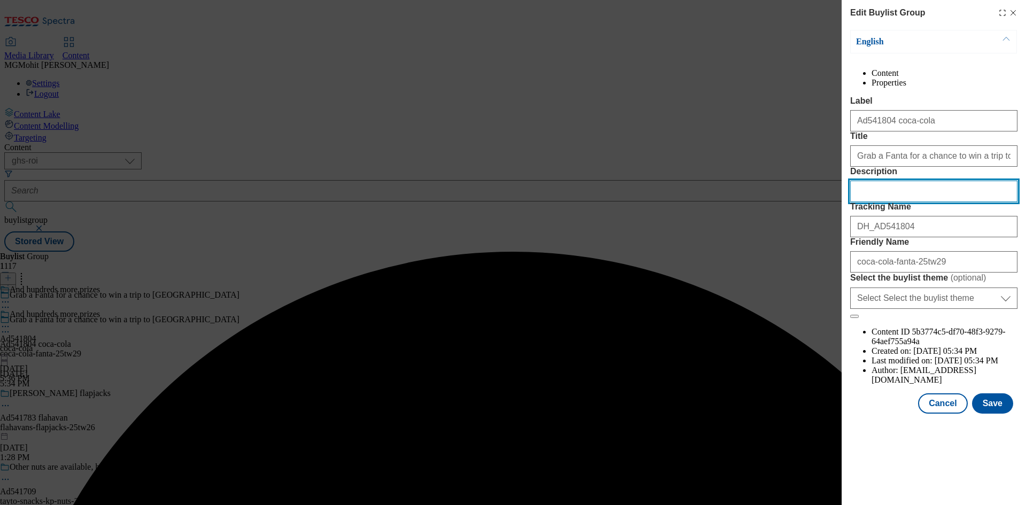
click at [869, 202] on input "Description" at bounding box center [933, 191] width 167 height 21
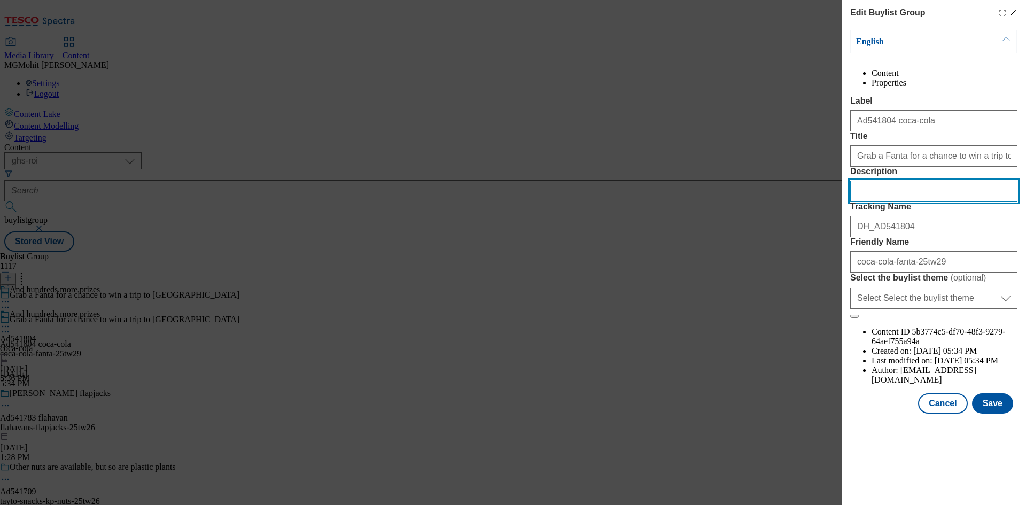
paste input "Fanta Apple Zero Sugar 1.75L"
type input "Fanta Apple Zero Sugar 1.75L"
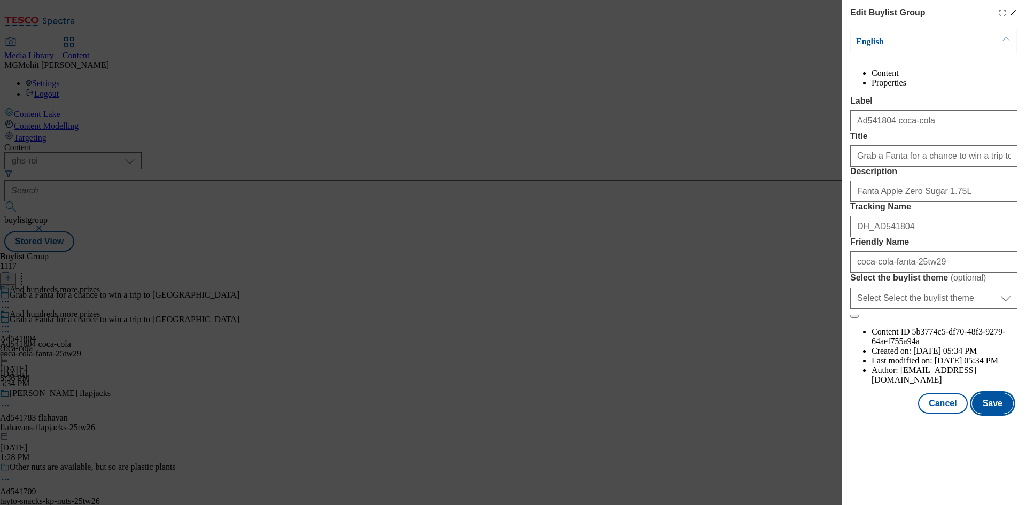
click at [992, 414] on button "Save" at bounding box center [992, 403] width 41 height 20
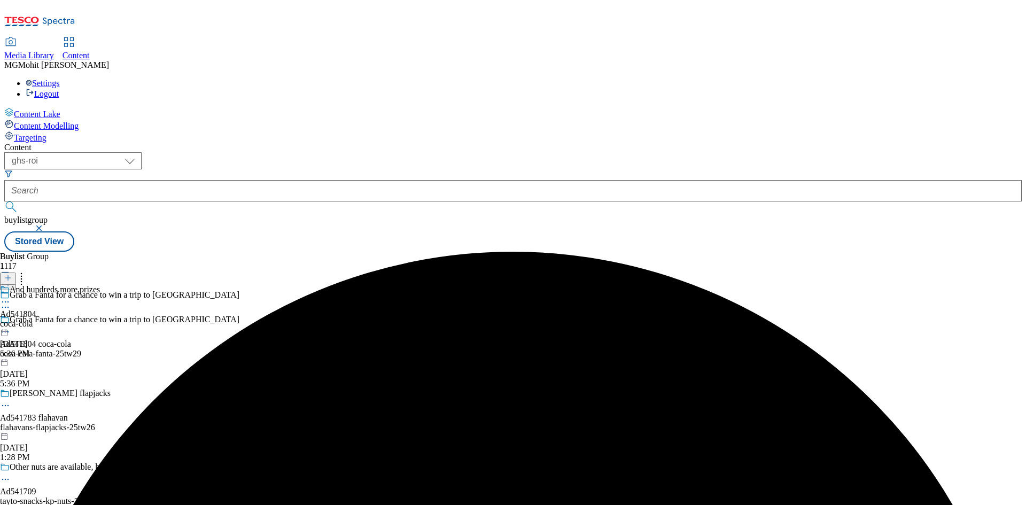
click at [11, 297] on icon at bounding box center [5, 302] width 11 height 11
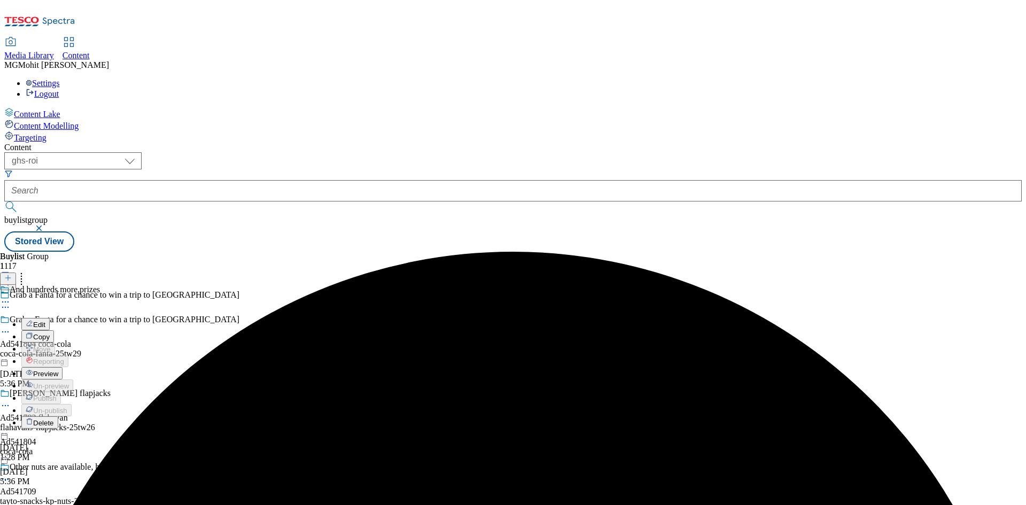
click at [58, 370] on span "Preview" at bounding box center [45, 374] width 25 height 8
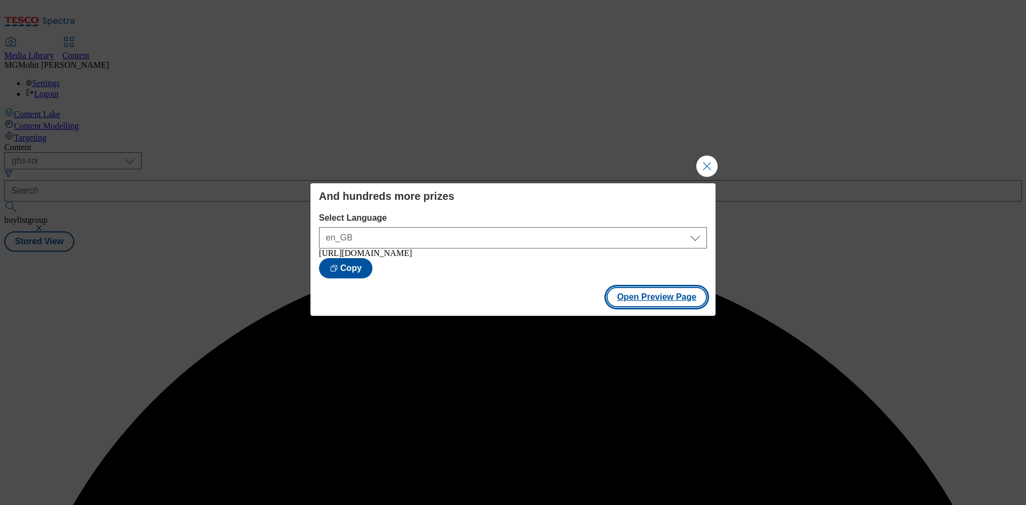
click at [681, 297] on button "Open Preview Page" at bounding box center [657, 297] width 101 height 20
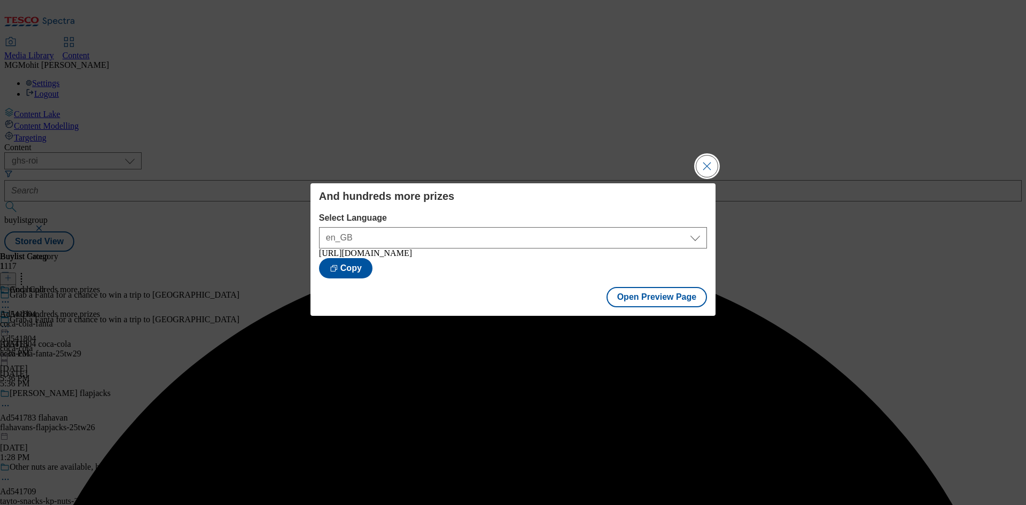
click at [706, 162] on button "Close Modal" at bounding box center [707, 166] width 21 height 21
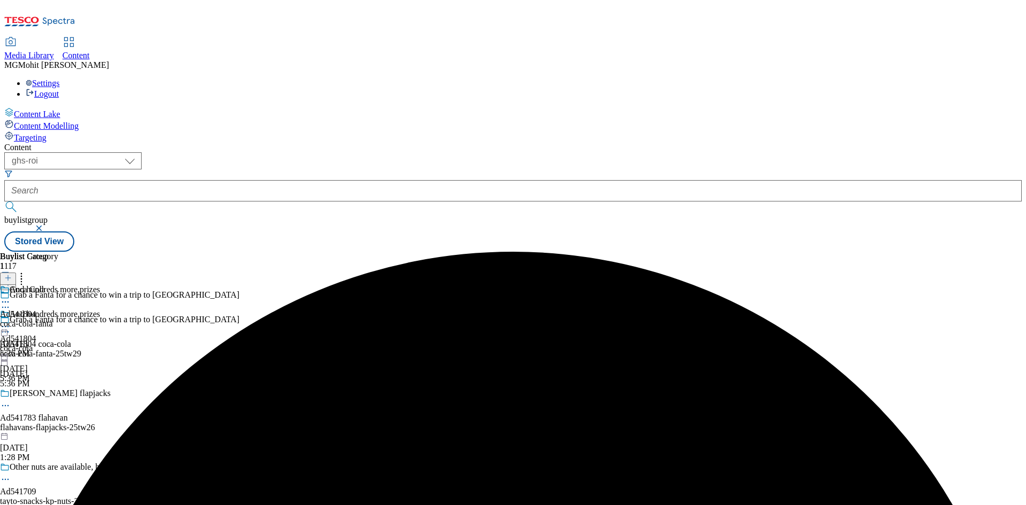
click at [11, 321] on icon at bounding box center [5, 326] width 11 height 11
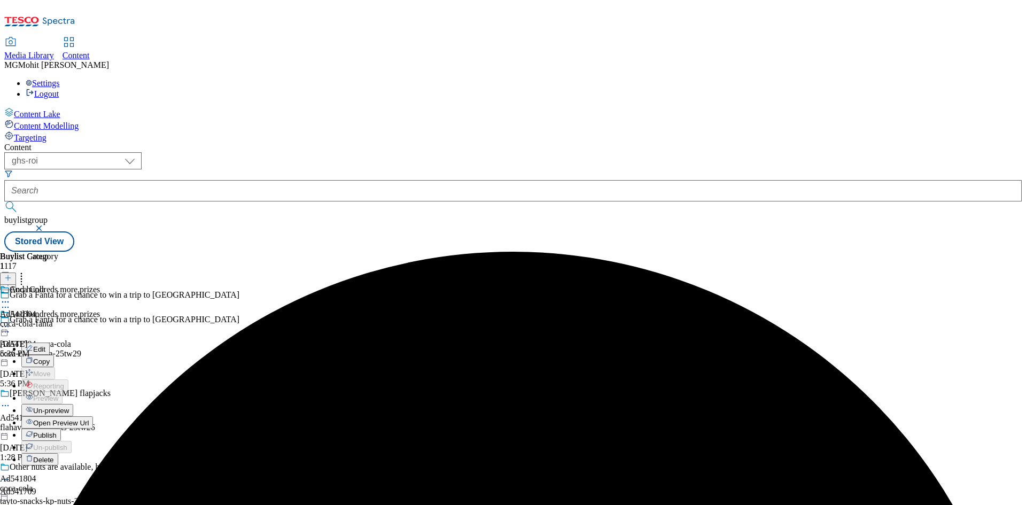
click at [57, 431] on span "Publish" at bounding box center [45, 435] width 24 height 8
